Goal: Transaction & Acquisition: Book appointment/travel/reservation

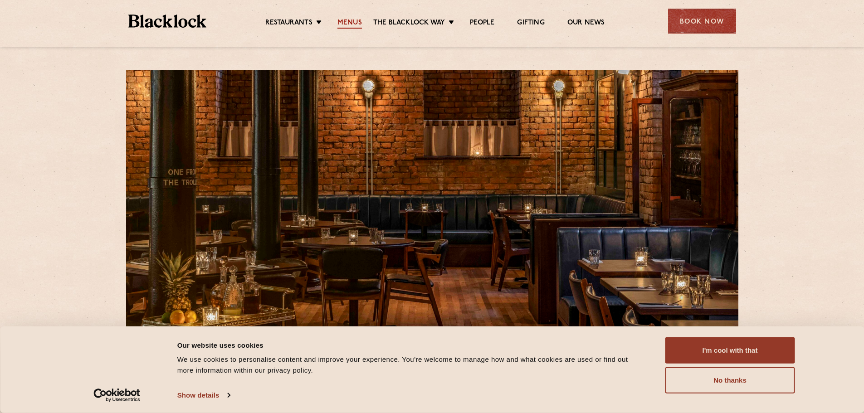
click at [346, 19] on link "Menus" at bounding box center [349, 24] width 24 height 10
click at [742, 353] on button "I'm cool with that" at bounding box center [730, 350] width 130 height 26
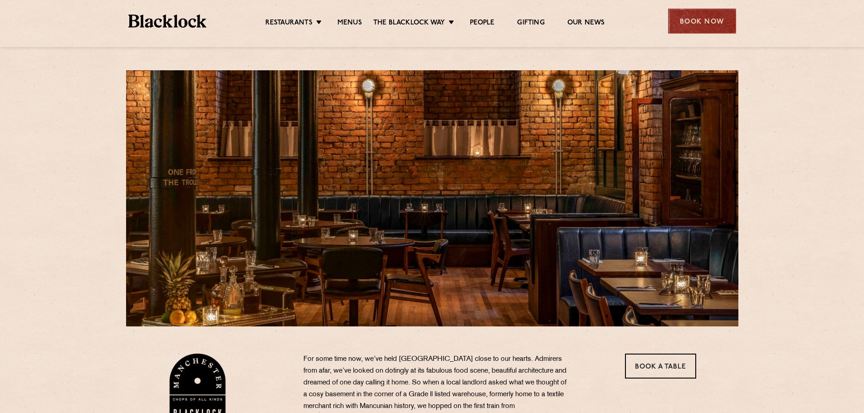
click at [704, 9] on div "Book Now" at bounding box center [702, 21] width 68 height 25
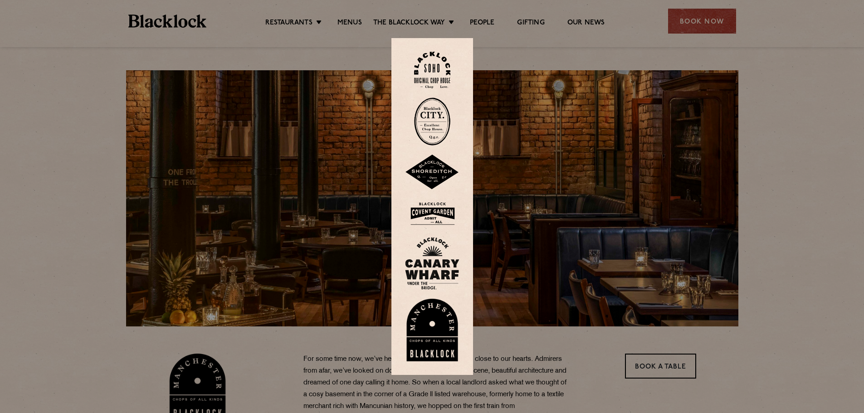
click at [440, 332] on img at bounding box center [432, 330] width 54 height 63
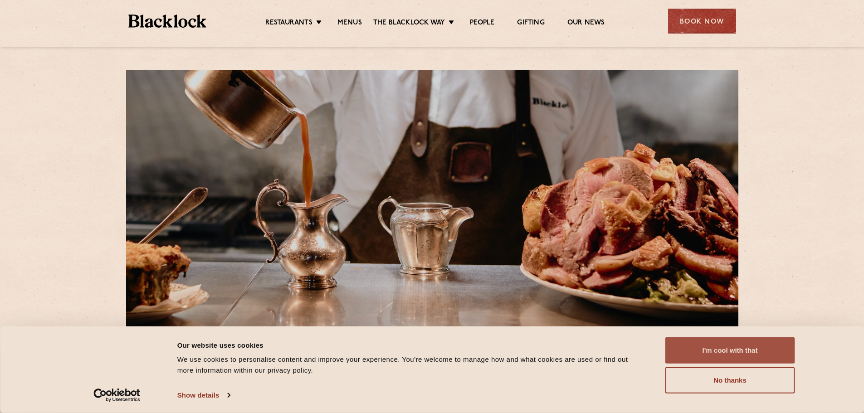
click at [723, 356] on button "I'm cool with that" at bounding box center [730, 350] width 130 height 26
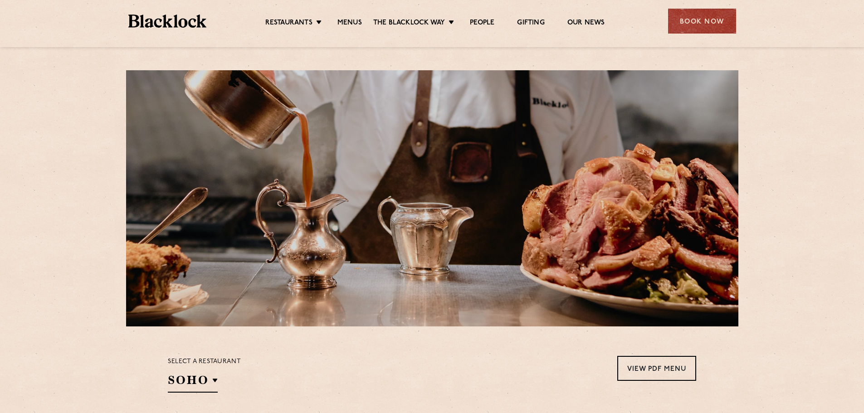
drag, startPoint x: 285, startPoint y: 224, endPoint x: 279, endPoint y: 223, distance: 6.0
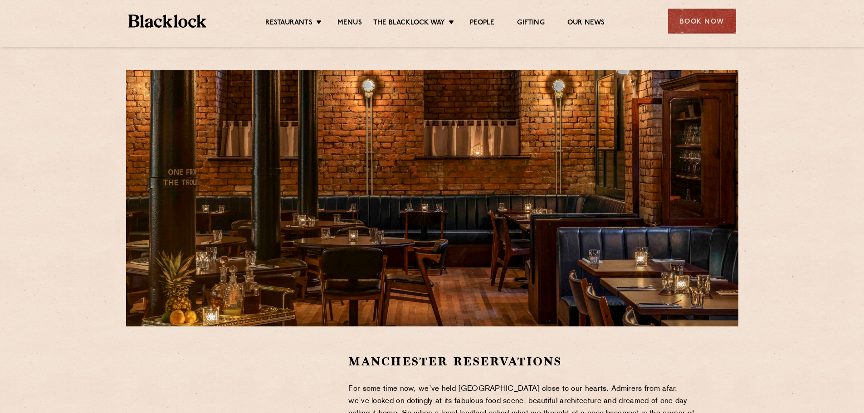
scroll to position [227, 0]
